Goal: Task Accomplishment & Management: Use online tool/utility

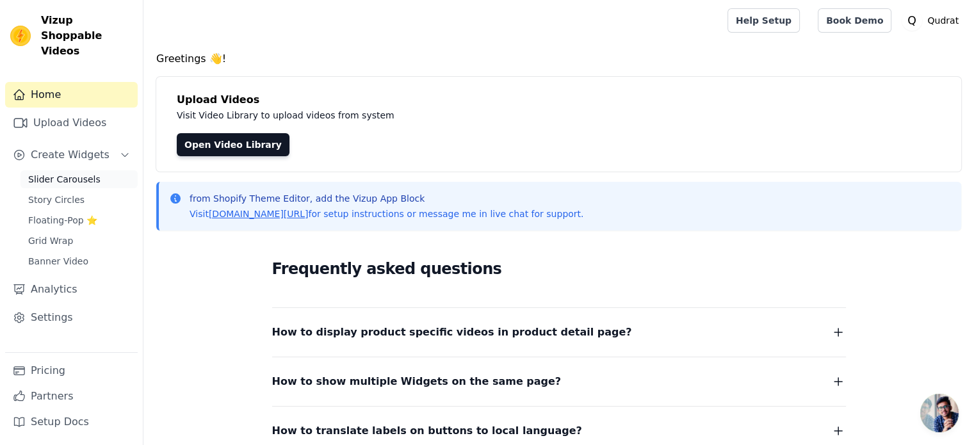
click at [79, 173] on span "Slider Carousels" at bounding box center [64, 179] width 72 height 13
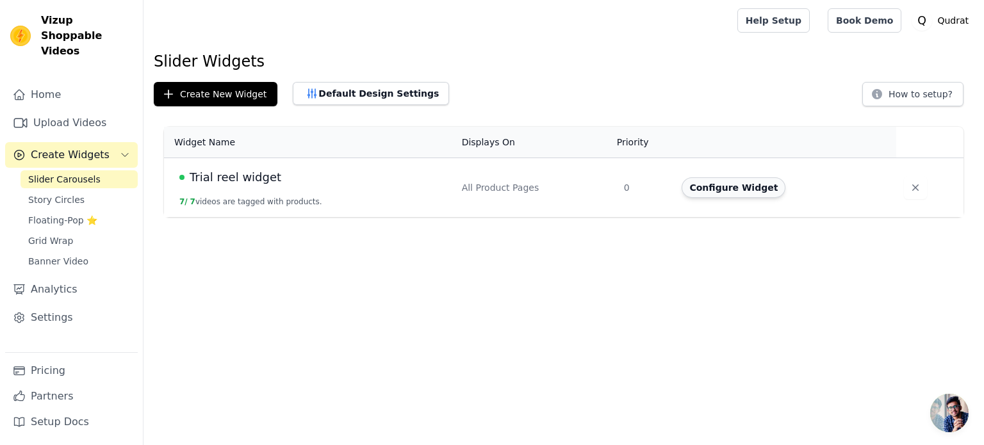
click at [712, 190] on button "Configure Widget" at bounding box center [734, 187] width 104 height 20
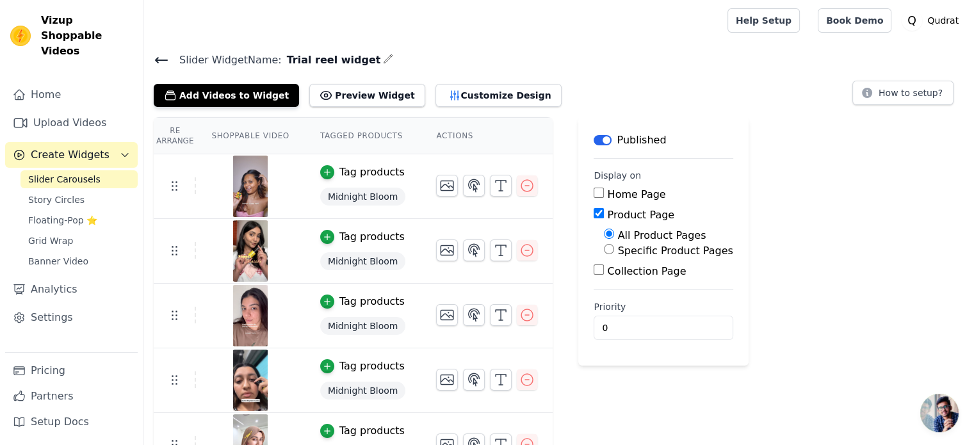
click at [594, 194] on input "Home Page" at bounding box center [599, 193] width 10 height 10
checkbox input "true"
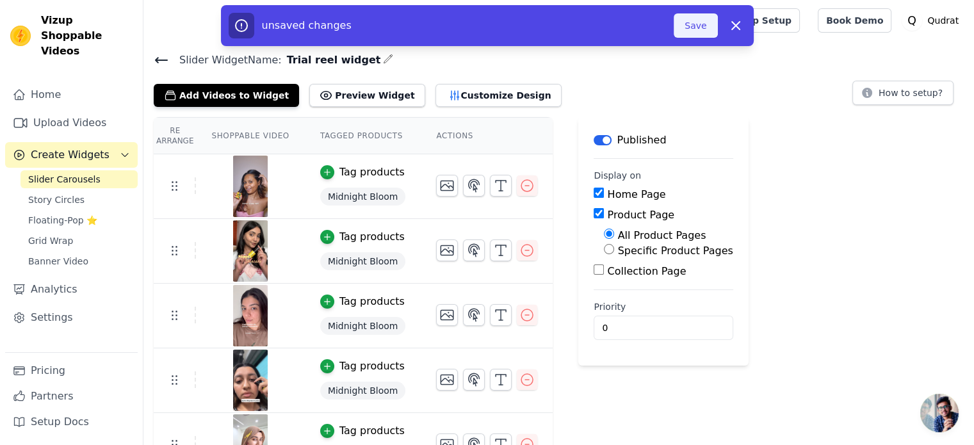
click at [692, 26] on button "Save" at bounding box center [696, 25] width 44 height 24
click at [698, 26] on button "Save" at bounding box center [696, 25] width 44 height 24
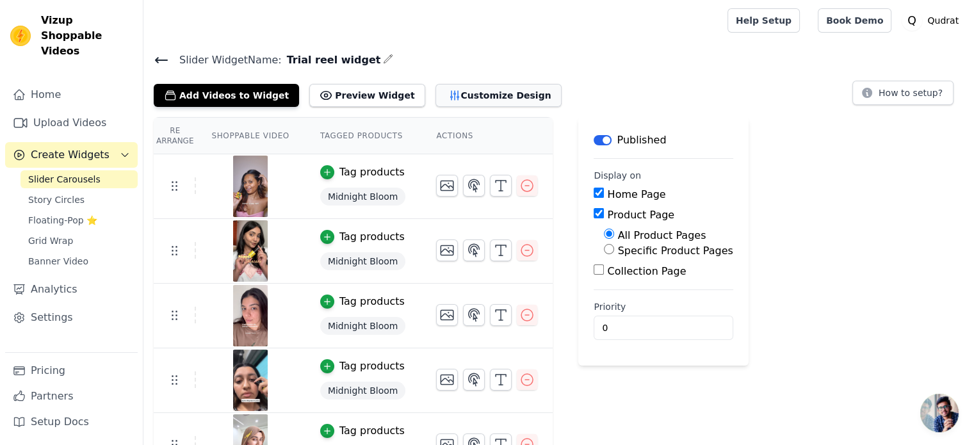
click at [479, 94] on button "Customize Design" at bounding box center [499, 95] width 126 height 23
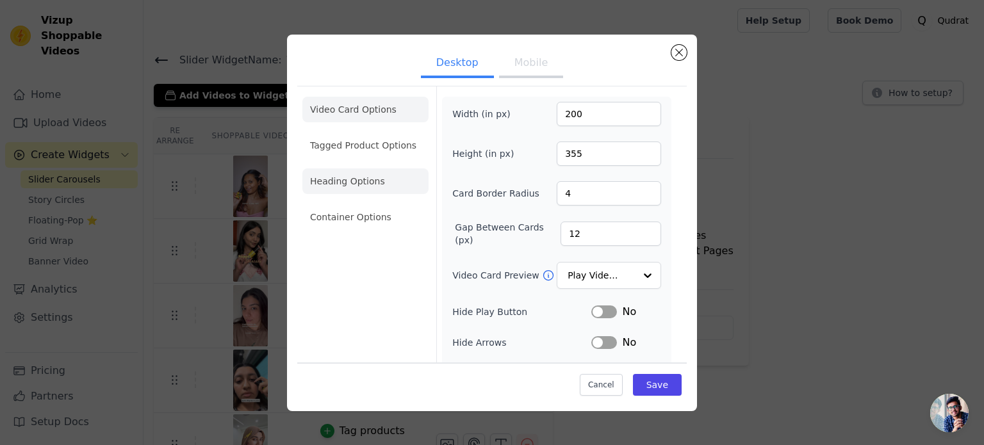
click at [373, 181] on li "Heading Options" at bounding box center [365, 181] width 126 height 26
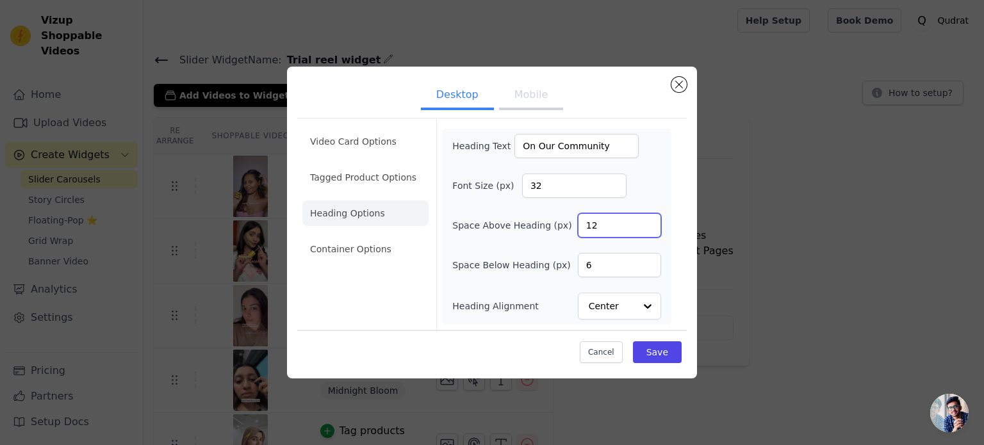
drag, startPoint x: 625, startPoint y: 227, endPoint x: 577, endPoint y: 232, distance: 48.3
click at [578, 232] on input "12" at bounding box center [619, 225] width 83 height 24
type input "24"
click at [603, 267] on input "6" at bounding box center [619, 265] width 83 height 24
type input "12"
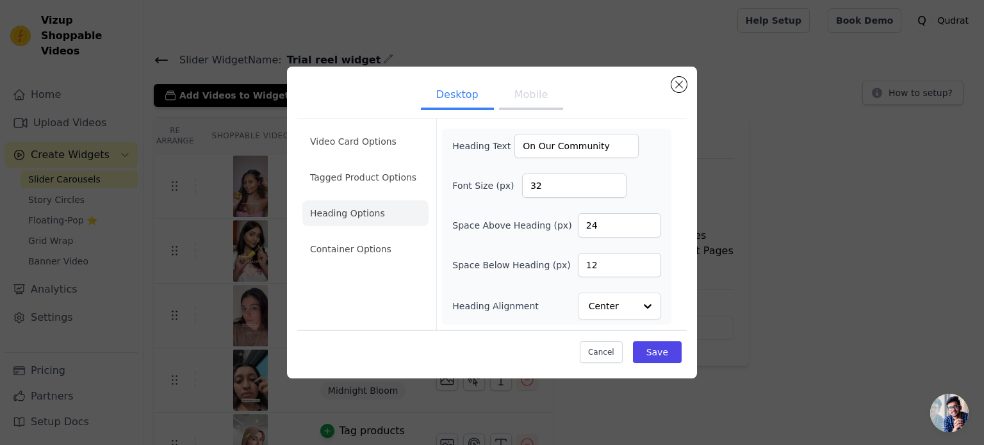
click at [513, 95] on button "Mobile" at bounding box center [531, 96] width 64 height 28
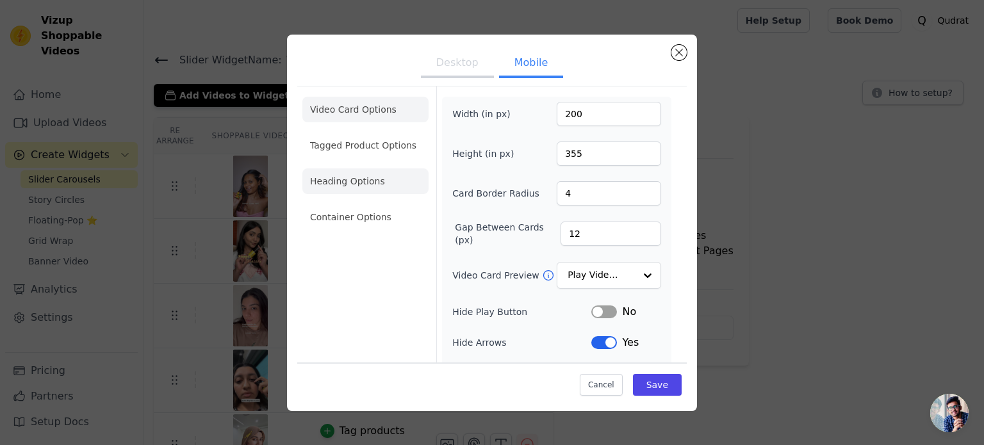
click at [359, 192] on li "Heading Options" at bounding box center [365, 181] width 126 height 26
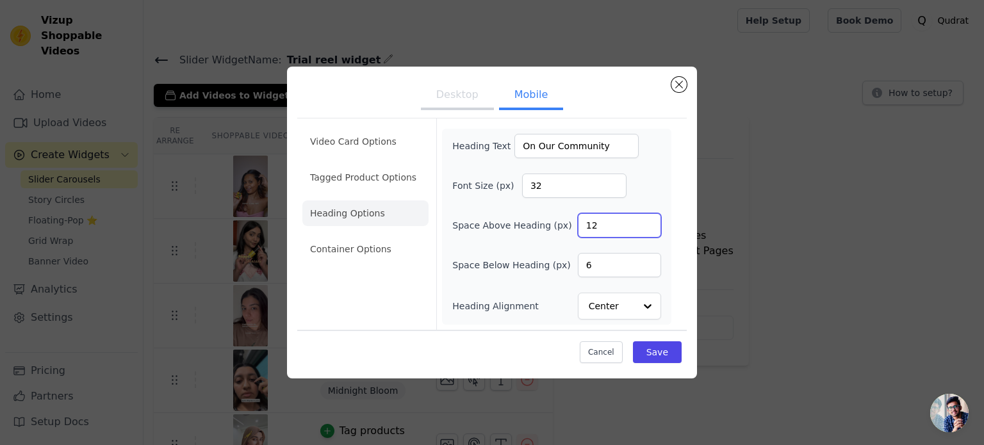
drag, startPoint x: 600, startPoint y: 227, endPoint x: 584, endPoint y: 227, distance: 16.0
click at [584, 227] on input "12" at bounding box center [619, 225] width 83 height 24
type input "20"
drag, startPoint x: 602, startPoint y: 270, endPoint x: 574, endPoint y: 269, distance: 28.2
click at [574, 269] on div "Space Below Heading (px) 6" at bounding box center [556, 265] width 209 height 24
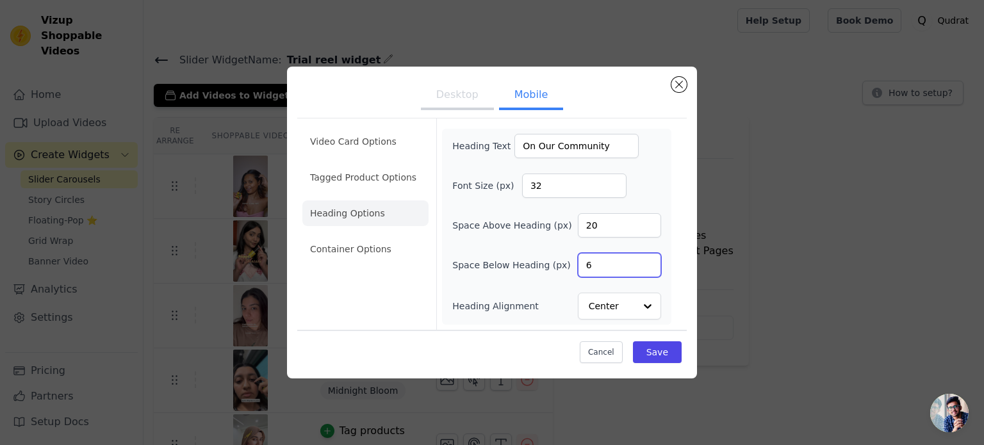
type input "1"
type input "12"
click at [385, 260] on li "Container Options" at bounding box center [365, 249] width 126 height 26
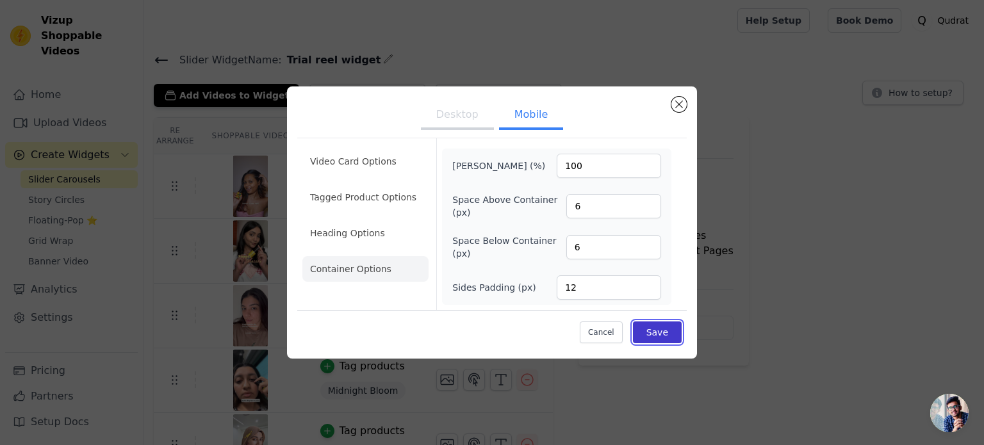
click at [659, 334] on button "Save" at bounding box center [657, 333] width 49 height 22
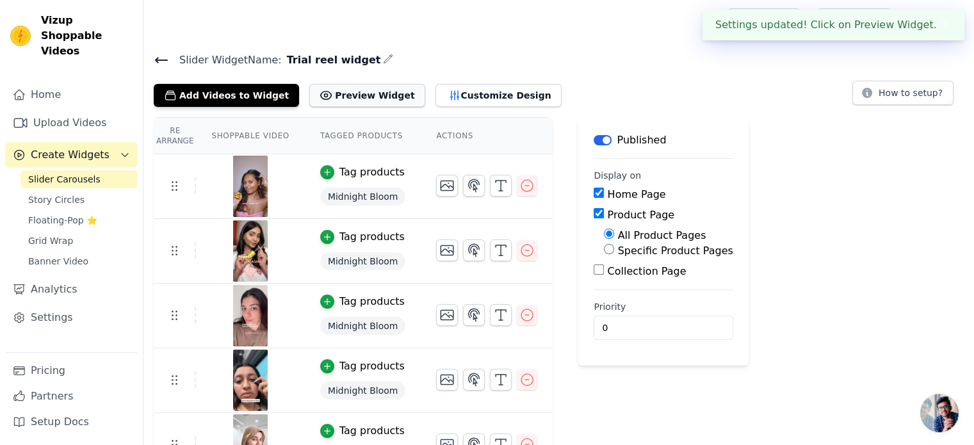
click at [321, 97] on icon at bounding box center [326, 96] width 11 height 8
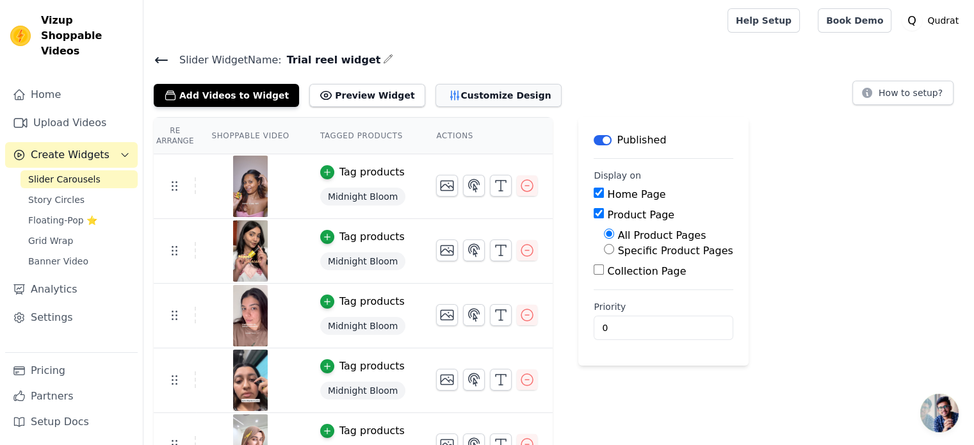
click at [438, 100] on button "Customize Design" at bounding box center [499, 95] width 126 height 23
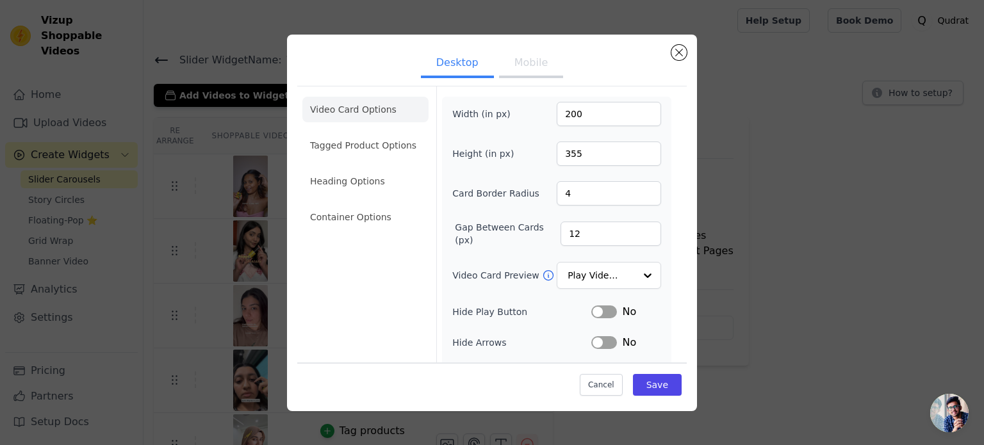
click at [542, 274] on icon at bounding box center [548, 275] width 13 height 13
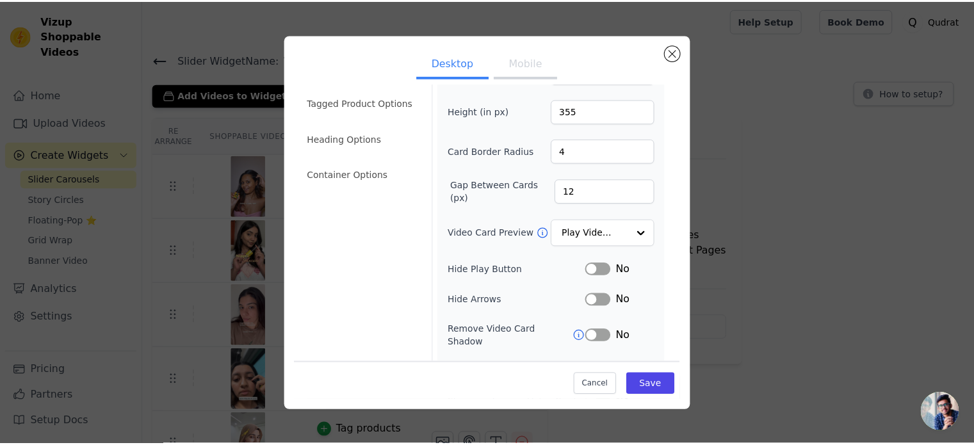
scroll to position [43, 0]
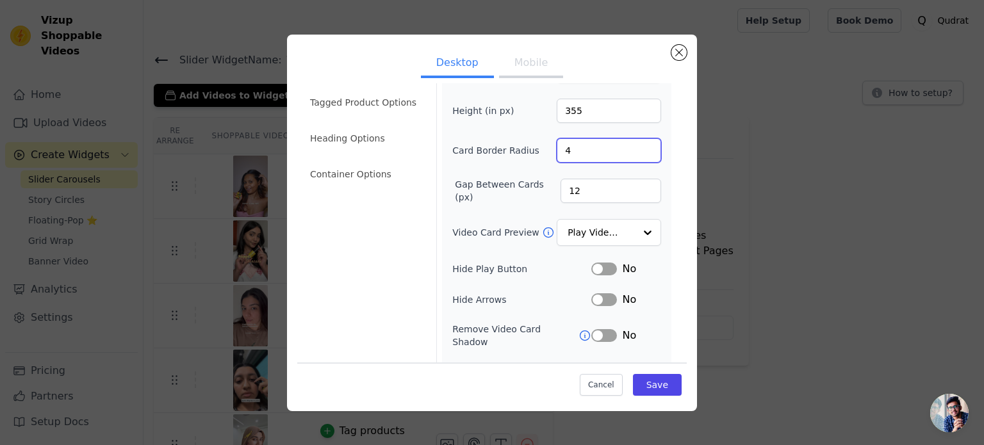
drag, startPoint x: 566, startPoint y: 153, endPoint x: 556, endPoint y: 155, distance: 10.4
click at [557, 155] on input "4" at bounding box center [609, 150] width 104 height 24
type input "12"
click at [518, 63] on button "Mobile" at bounding box center [531, 64] width 64 height 28
drag, startPoint x: 579, startPoint y: 155, endPoint x: 566, endPoint y: 153, distance: 13.0
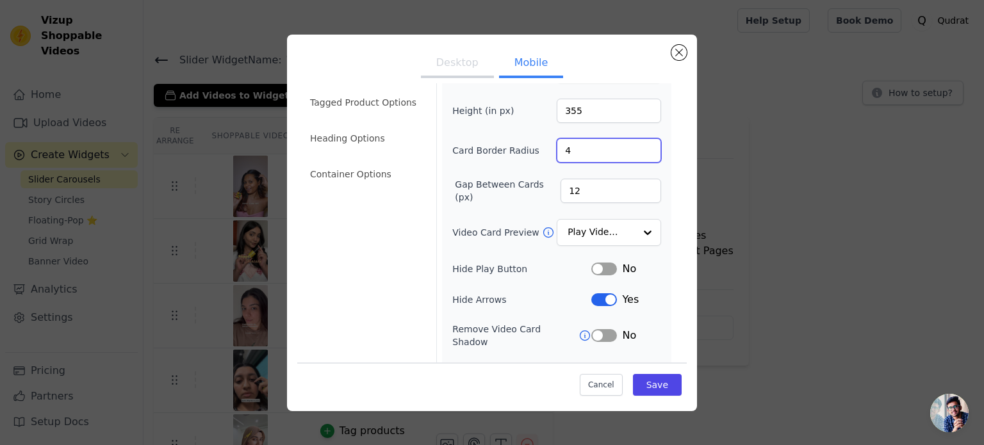
click at [566, 153] on input "4" at bounding box center [609, 150] width 104 height 24
drag, startPoint x: 566, startPoint y: 153, endPoint x: 553, endPoint y: 152, distance: 13.5
click at [557, 152] on input "4" at bounding box center [609, 150] width 104 height 24
type input "12"
click at [641, 385] on button "Save" at bounding box center [657, 385] width 49 height 22
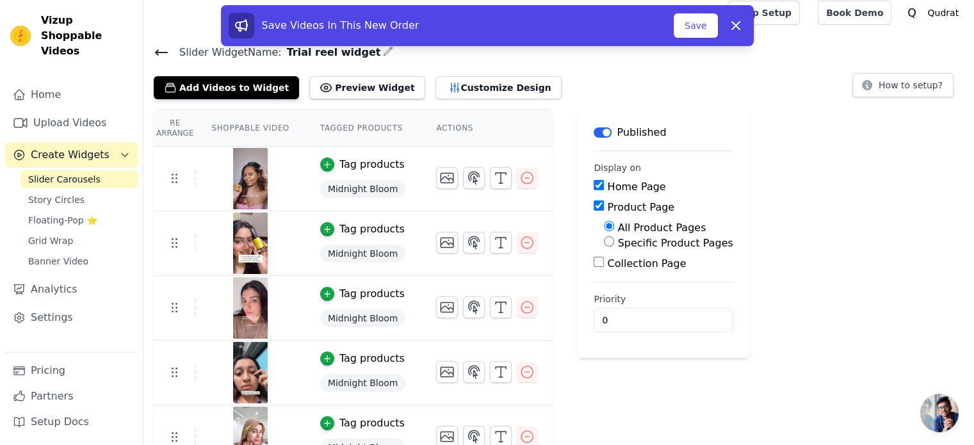
scroll to position [8, 0]
click at [694, 25] on button "Save" at bounding box center [696, 25] width 44 height 24
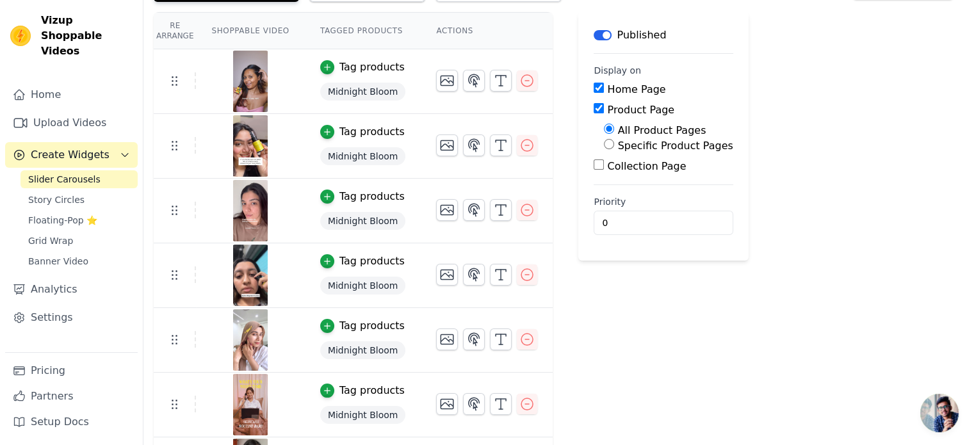
scroll to position [0, 0]
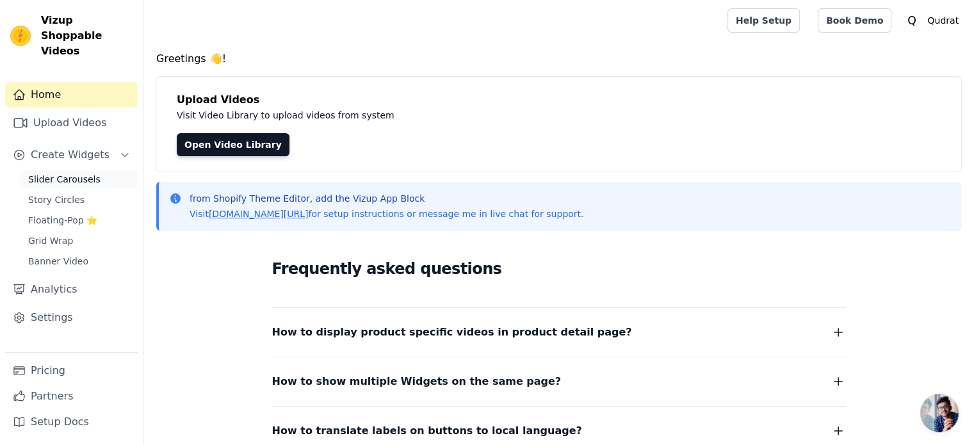
click at [75, 170] on link "Slider Carousels" at bounding box center [78, 179] width 117 height 18
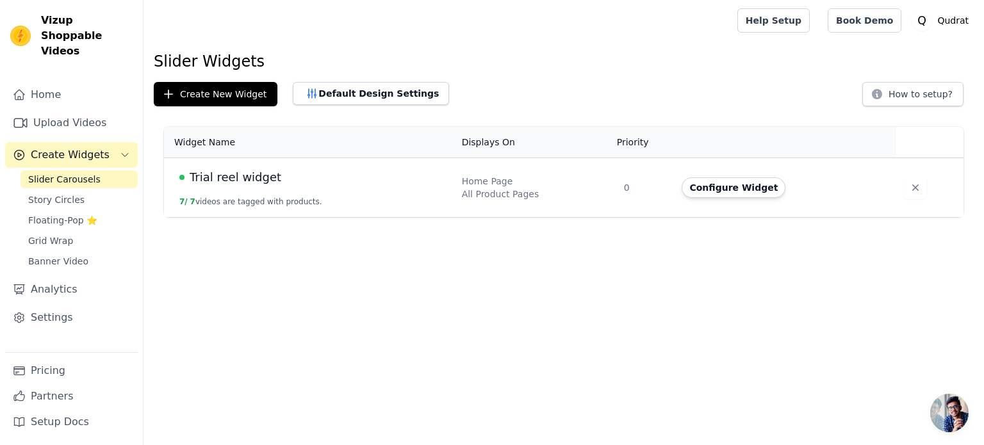
click at [275, 183] on div "Trial reel widget" at bounding box center [312, 177] width 267 height 18
click at [241, 171] on span "Trial reel widget" at bounding box center [236, 177] width 92 height 18
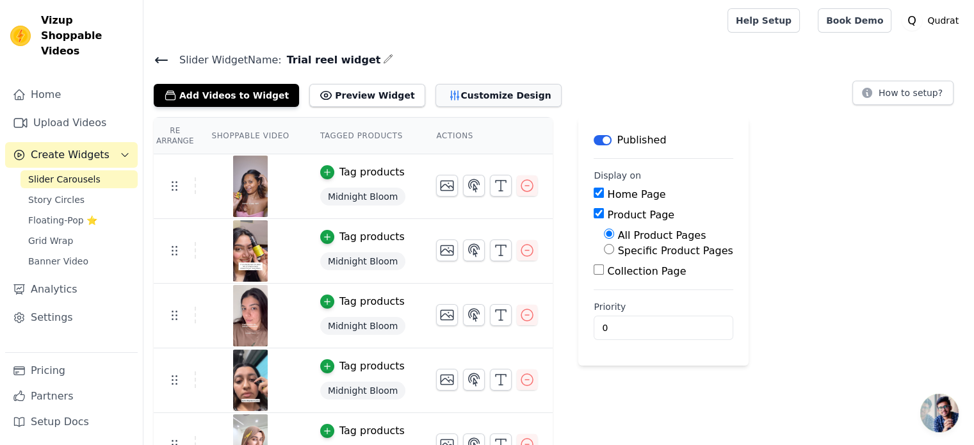
click at [436, 99] on button "Customize Design" at bounding box center [499, 95] width 126 height 23
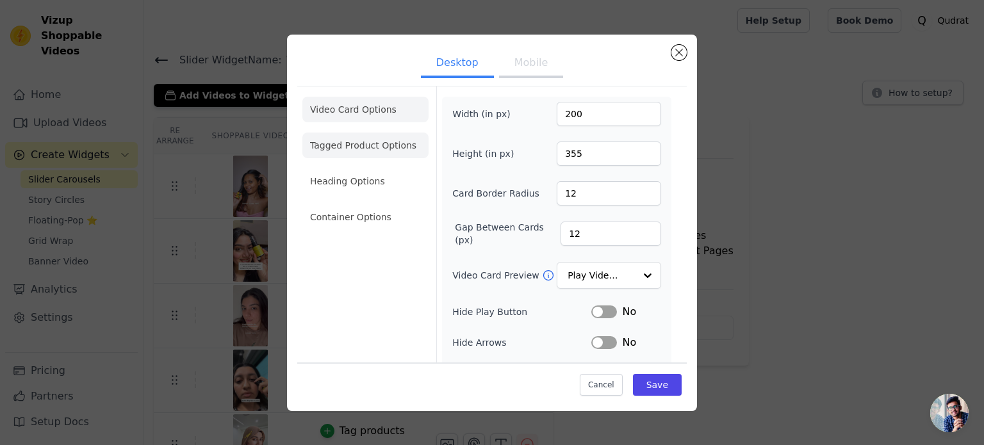
click at [363, 133] on li "Tagged Product Options" at bounding box center [365, 146] width 126 height 26
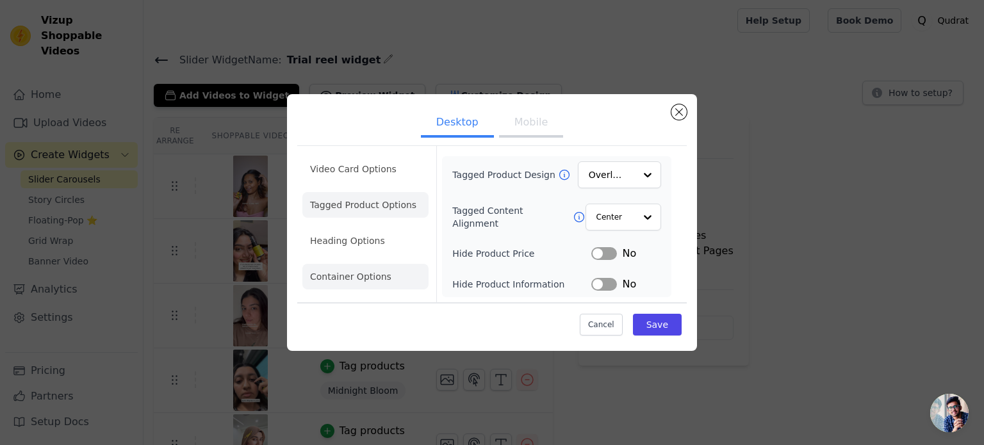
click at [354, 277] on li "Container Options" at bounding box center [365, 277] width 126 height 26
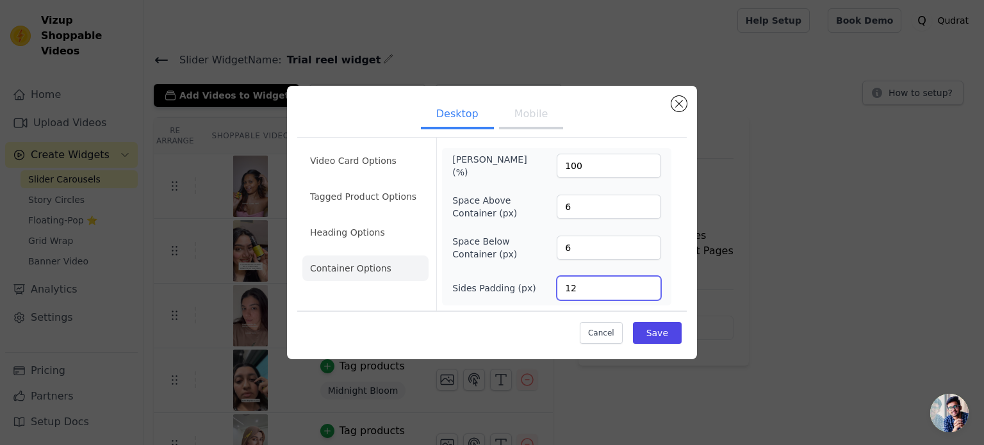
drag, startPoint x: 582, startPoint y: 284, endPoint x: 562, endPoint y: 288, distance: 20.4
click at [562, 288] on input "12" at bounding box center [609, 288] width 104 height 24
type input "0"
click at [664, 332] on button "Save" at bounding box center [657, 333] width 49 height 22
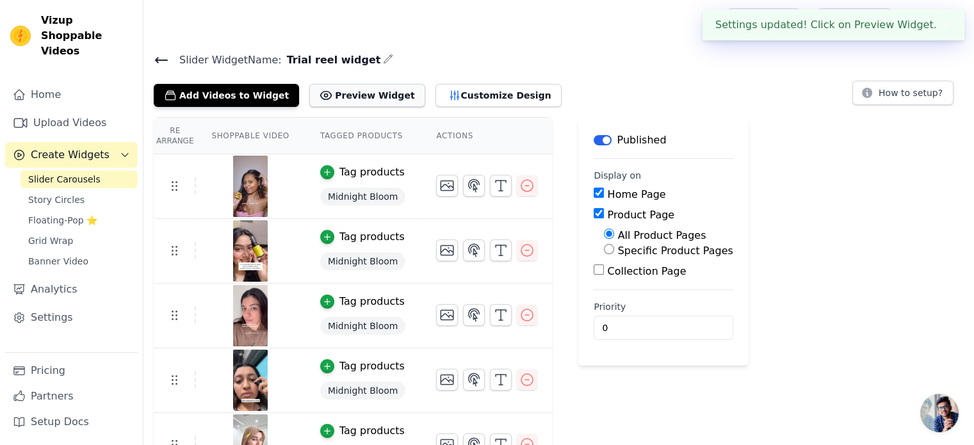
click at [342, 97] on button "Preview Widget" at bounding box center [366, 95] width 115 height 23
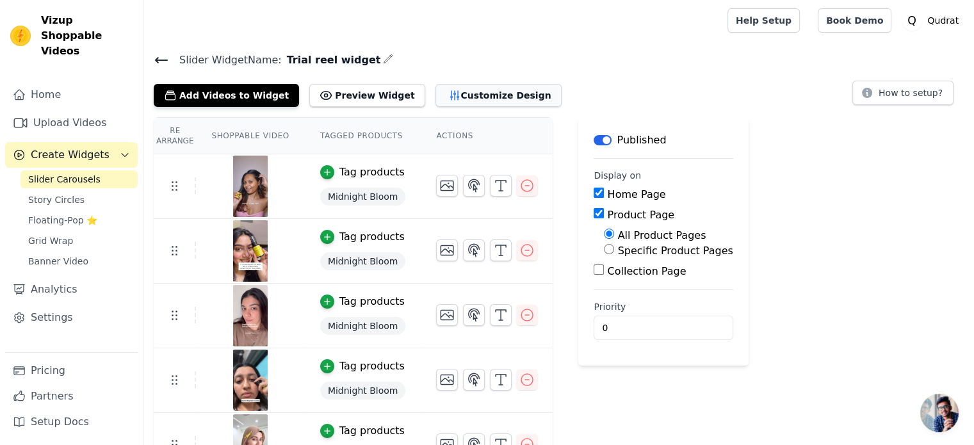
click at [437, 104] on button "Customize Design" at bounding box center [499, 95] width 126 height 23
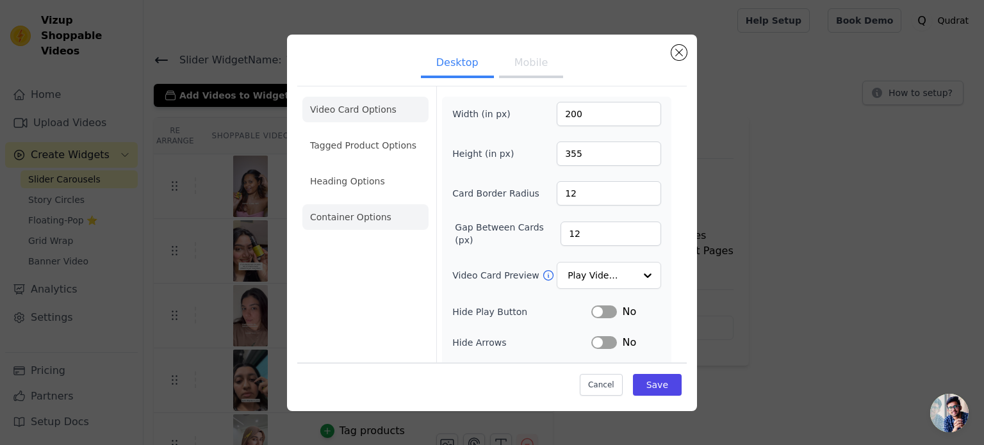
click at [348, 218] on li "Container Options" at bounding box center [365, 217] width 126 height 26
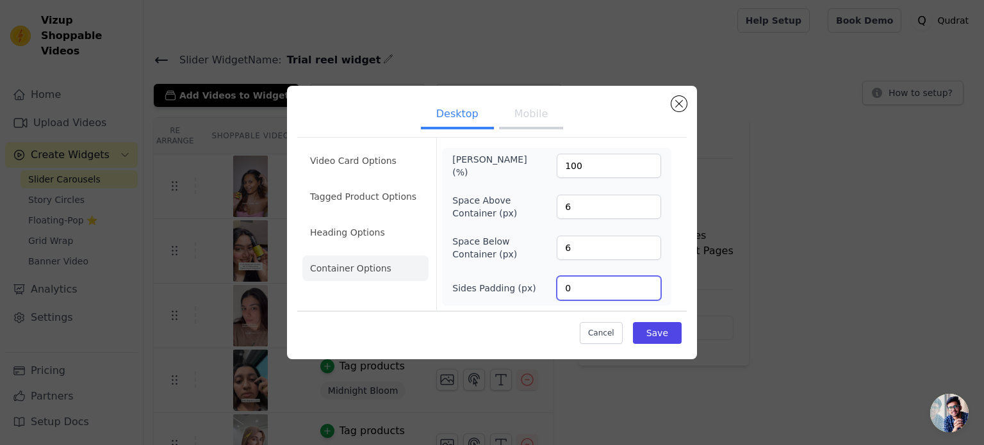
drag, startPoint x: 587, startPoint y: 286, endPoint x: 557, endPoint y: 293, distance: 31.5
click at [557, 293] on input "0" at bounding box center [609, 288] width 104 height 24
type input "6"
click at [672, 333] on button "Save" at bounding box center [657, 333] width 49 height 22
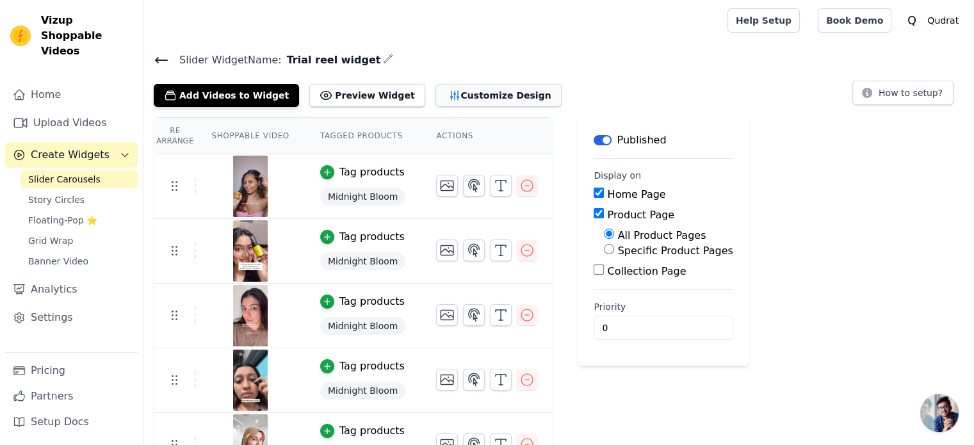
click at [466, 101] on button "Customize Design" at bounding box center [499, 95] width 126 height 23
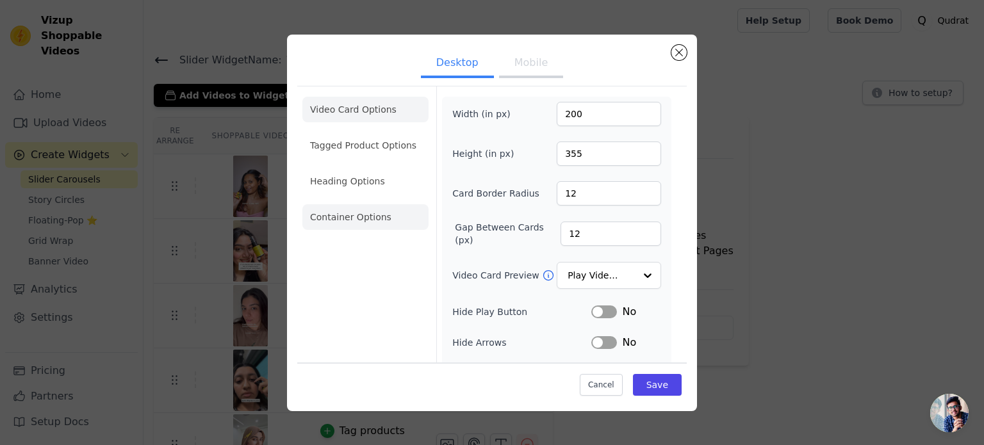
click at [350, 210] on li "Container Options" at bounding box center [365, 217] width 126 height 26
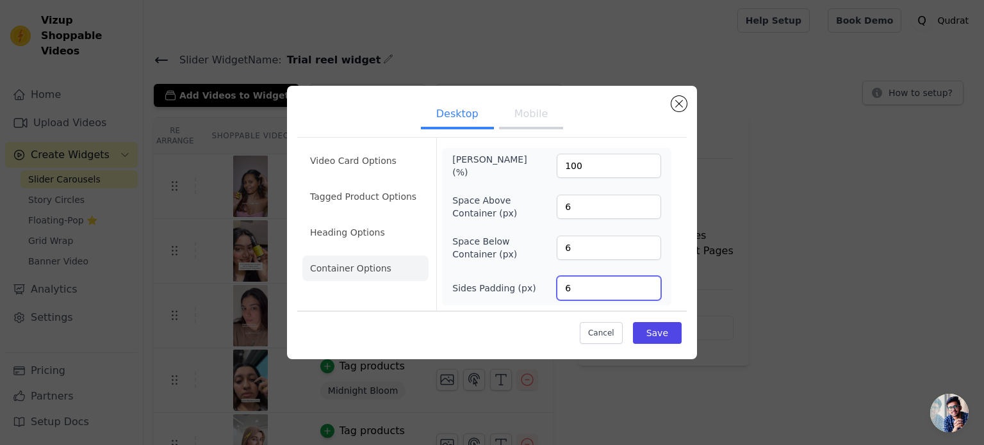
drag, startPoint x: 573, startPoint y: 286, endPoint x: 563, endPoint y: 286, distance: 10.3
click at [563, 286] on input "6" at bounding box center [609, 288] width 104 height 24
type input "2"
type input "12"
click at [653, 329] on button "Save" at bounding box center [657, 333] width 49 height 22
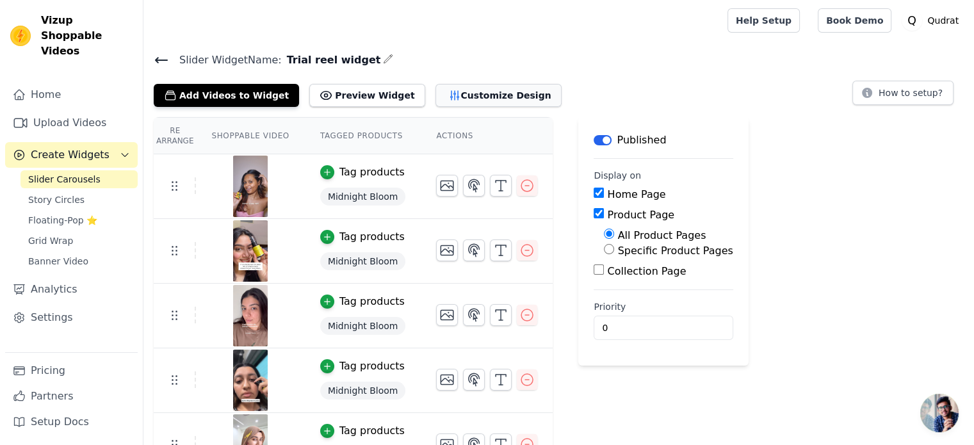
click at [454, 100] on button "Customize Design" at bounding box center [499, 95] width 126 height 23
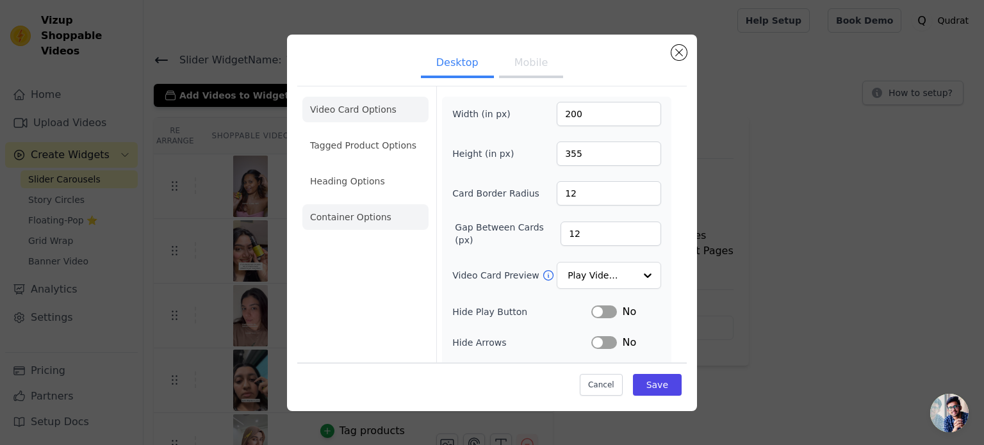
click at [364, 223] on li "Container Options" at bounding box center [365, 217] width 126 height 26
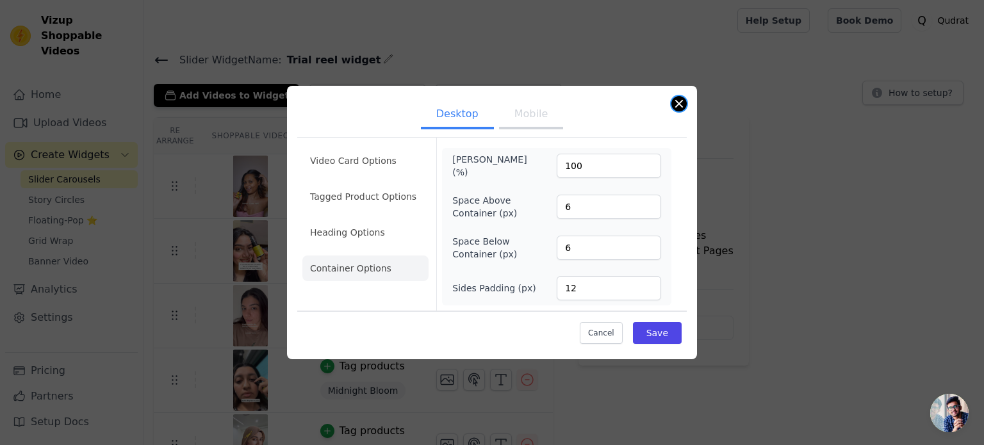
click at [682, 101] on button "Close modal" at bounding box center [678, 103] width 15 height 15
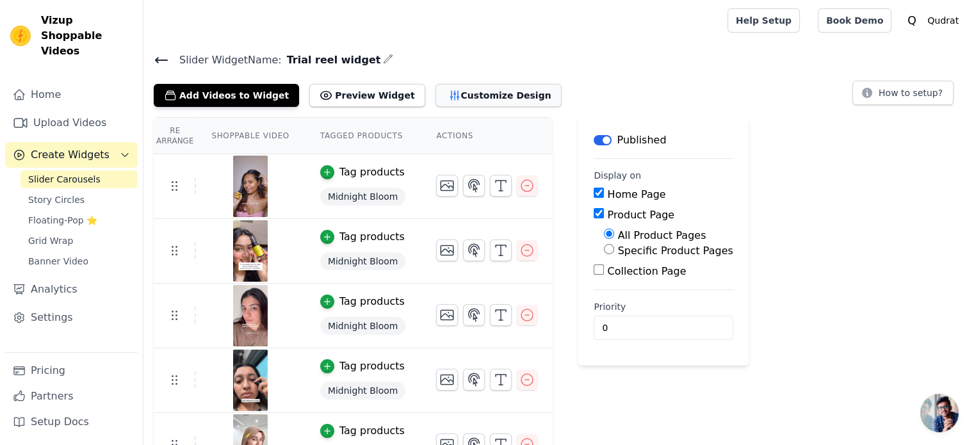
click at [436, 94] on button "Customize Design" at bounding box center [499, 95] width 126 height 23
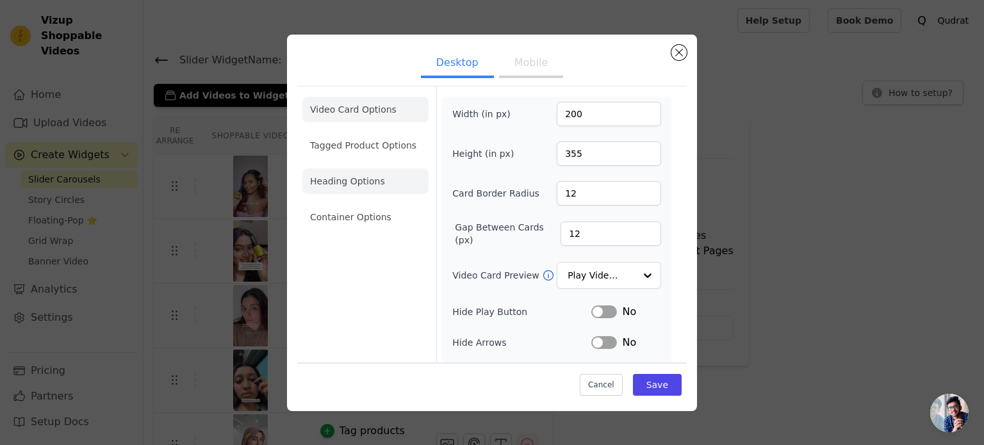
click at [351, 192] on li "Heading Options" at bounding box center [365, 181] width 126 height 26
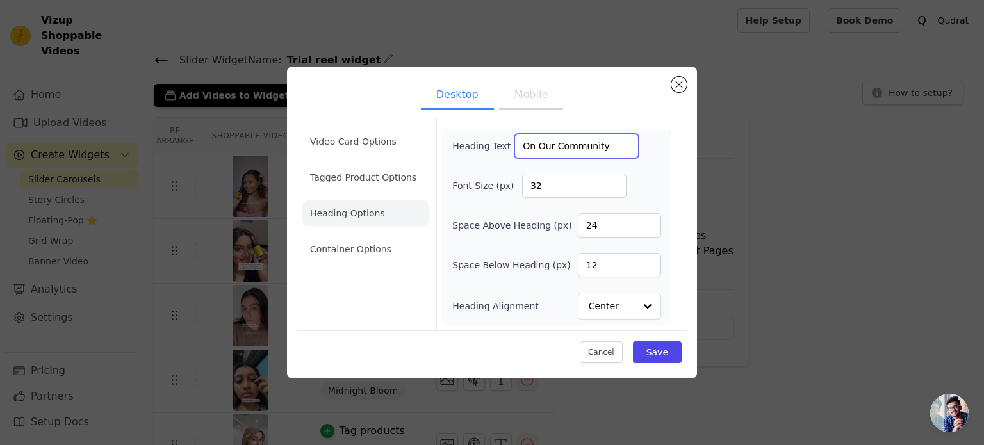
click at [598, 154] on input "On Our Community" at bounding box center [576, 146] width 124 height 24
type input "On Our Community"
click at [686, 86] on div "Desktop Mobile Video Card Options Tagged Product Options Heading Options Contai…" at bounding box center [492, 223] width 410 height 312
click at [678, 85] on button "Close modal" at bounding box center [678, 84] width 15 height 15
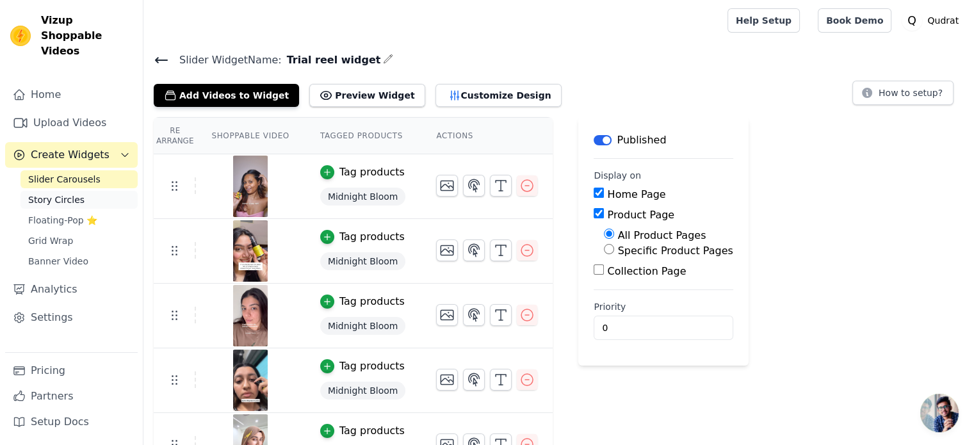
click at [55, 193] on span "Story Circles" at bounding box center [56, 199] width 56 height 13
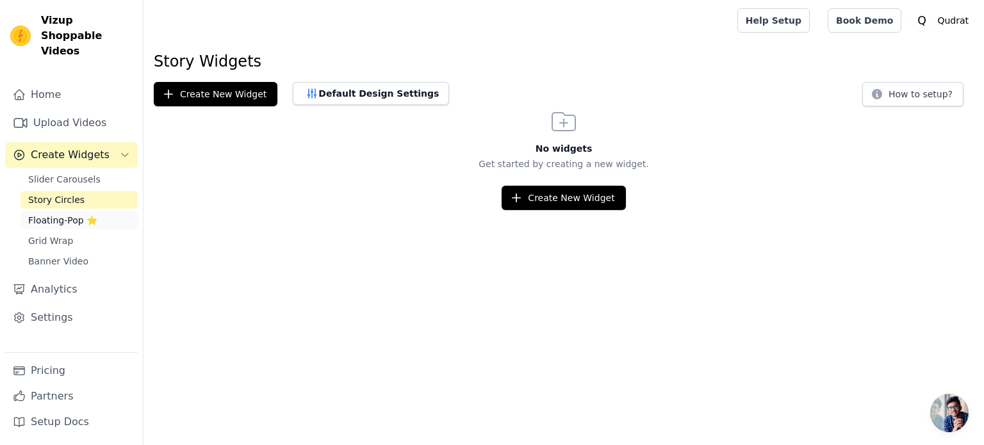
click at [50, 214] on span "Floating-Pop ⭐" at bounding box center [62, 220] width 69 height 13
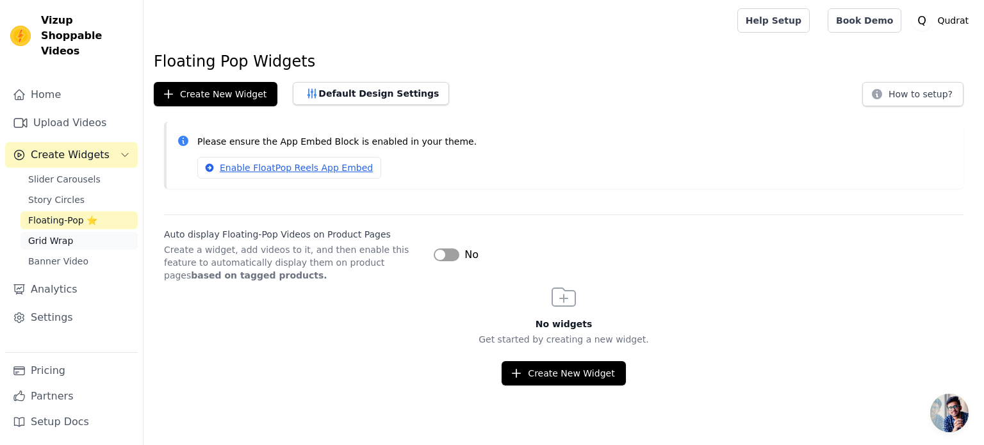
click at [47, 234] on span "Grid Wrap" at bounding box center [50, 240] width 45 height 13
